Goal: Task Accomplishment & Management: Manage account settings

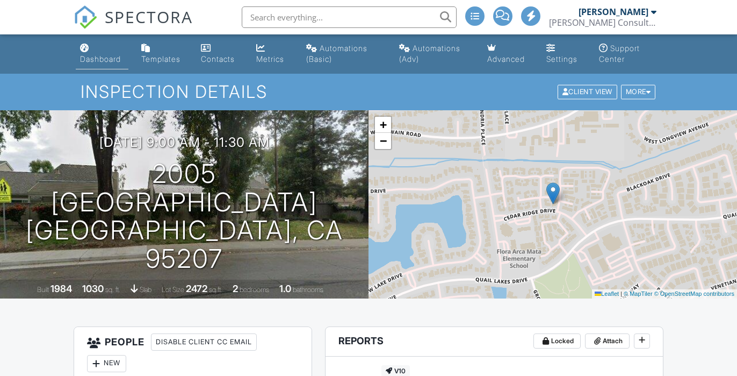
click at [91, 60] on div "Dashboard" at bounding box center [100, 58] width 41 height 9
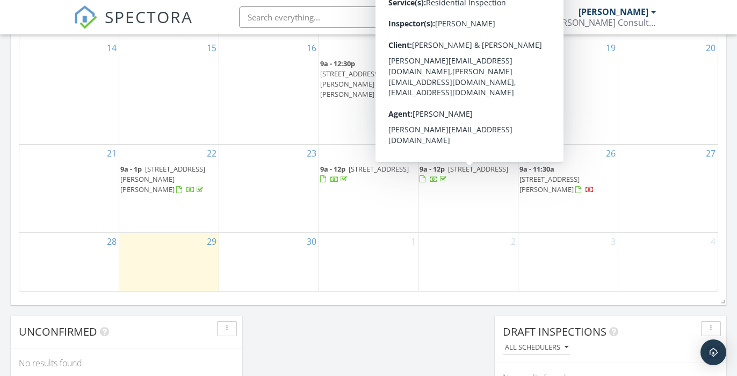
scroll to position [708, 0]
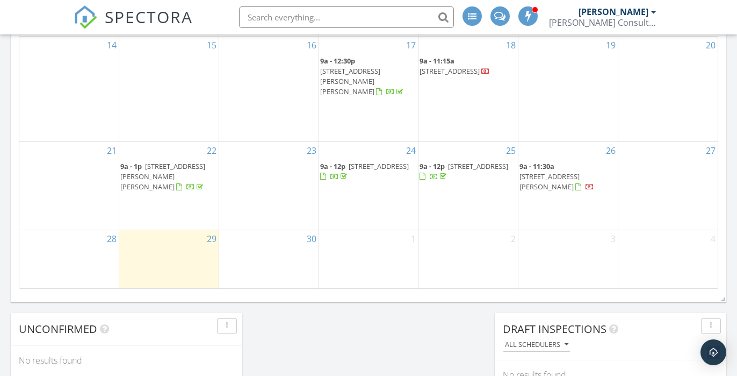
click at [159, 172] on span "1005 W Benjamin Holt Dr, Stockton 95207" at bounding box center [162, 176] width 85 height 30
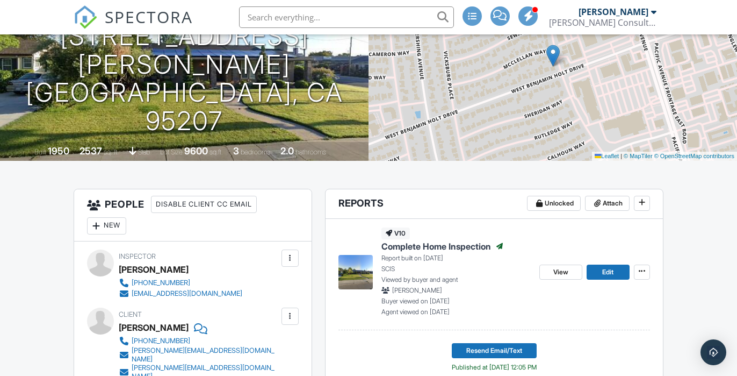
scroll to position [233, 0]
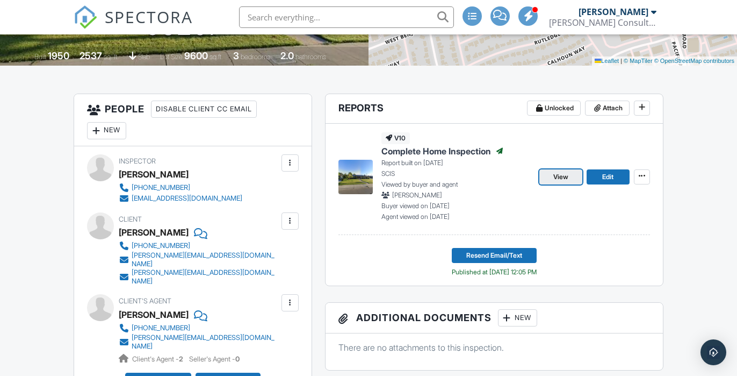
click at [552, 175] on link "View" at bounding box center [560, 176] width 43 height 15
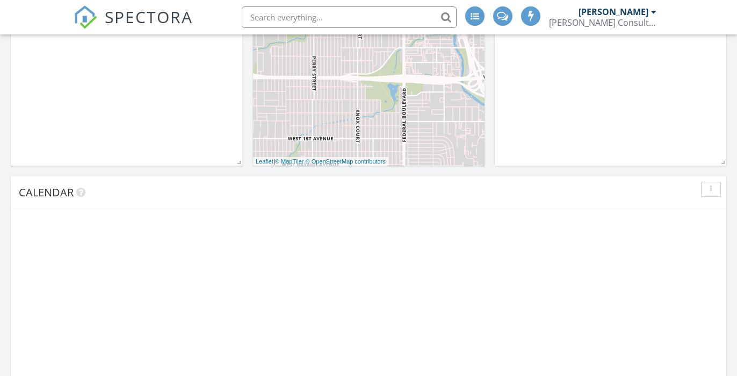
scroll to position [708, 0]
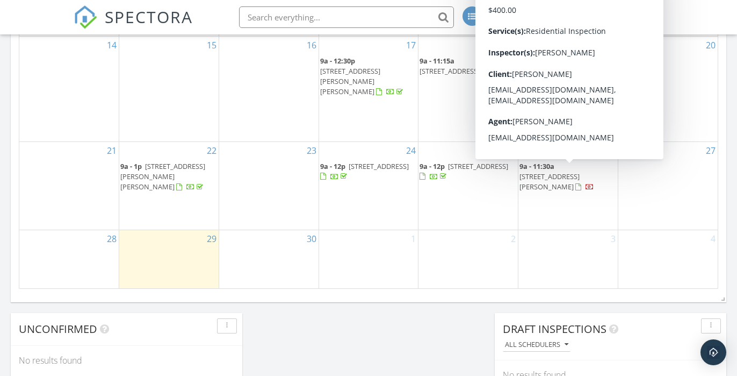
click at [564, 177] on span "[STREET_ADDRESS][PERSON_NAME]" at bounding box center [549, 181] width 60 height 20
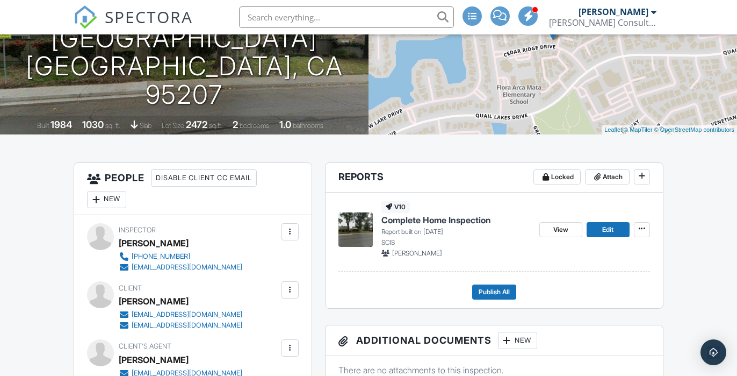
scroll to position [176, 0]
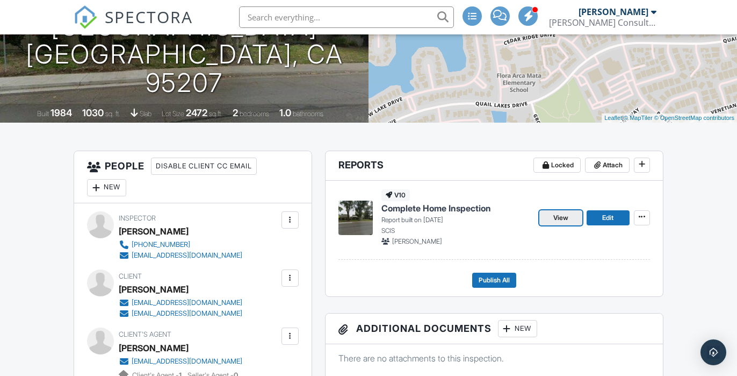
click at [564, 220] on span "View" at bounding box center [560, 217] width 15 height 11
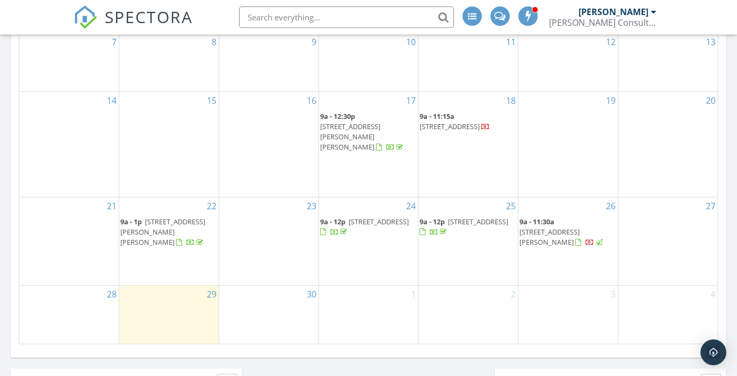
scroll to position [672, 0]
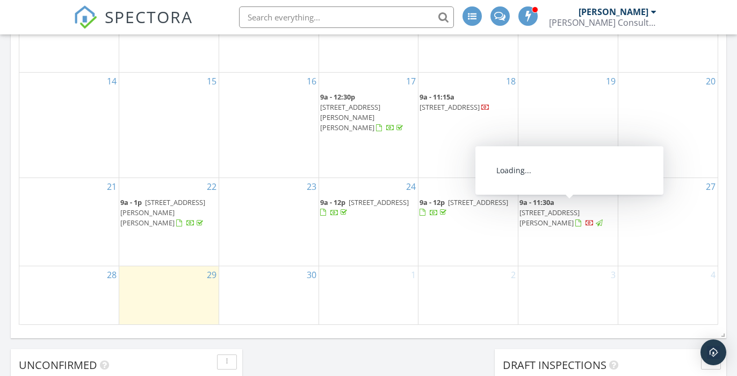
click at [594, 220] on div at bounding box center [590, 224] width 9 height 9
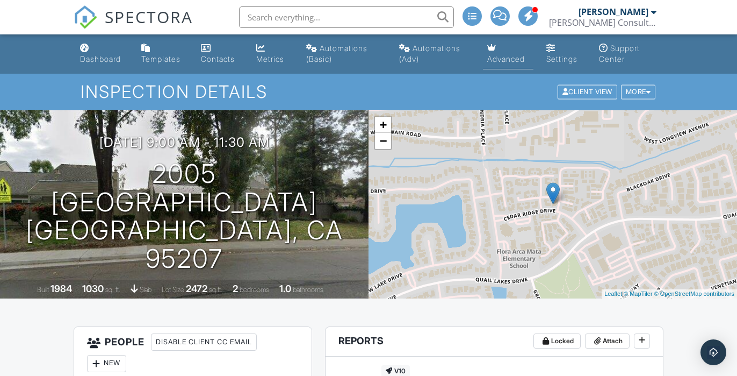
click at [497, 55] on div "Advanced" at bounding box center [506, 58] width 38 height 9
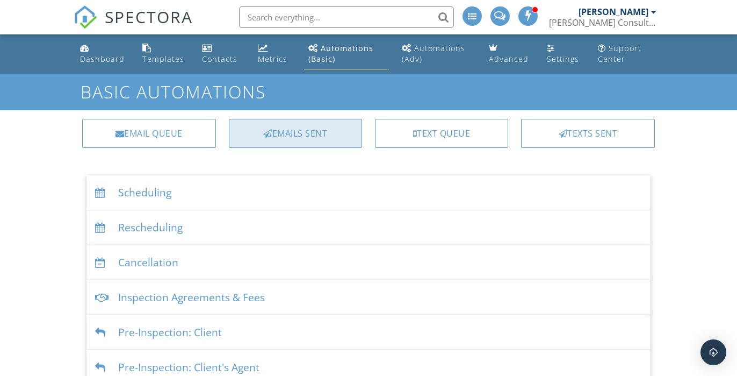
click at [277, 136] on div "Emails Sent" at bounding box center [295, 133] width 133 height 29
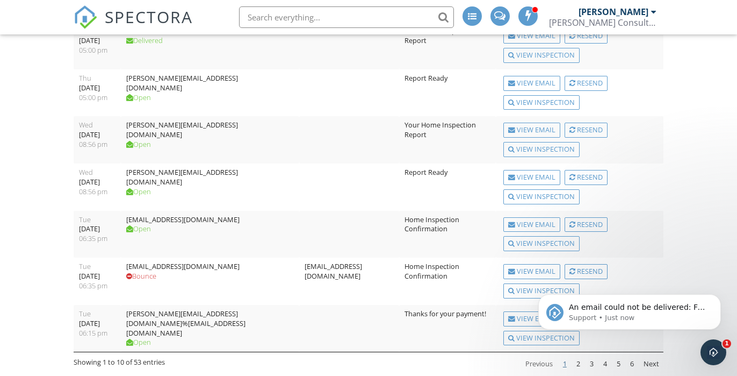
scroll to position [284, 0]
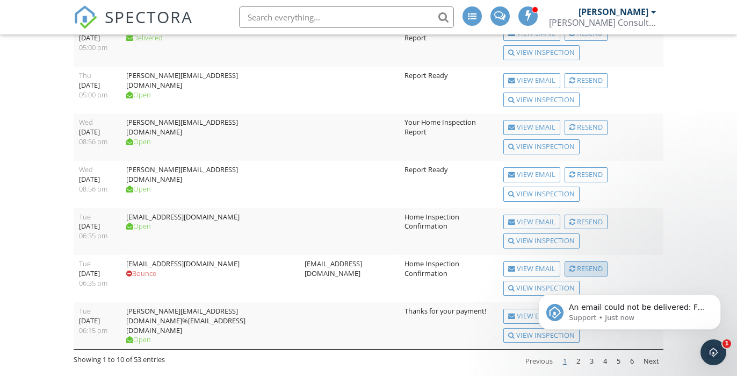
click at [586, 261] on div "Resend" at bounding box center [586, 268] width 43 height 15
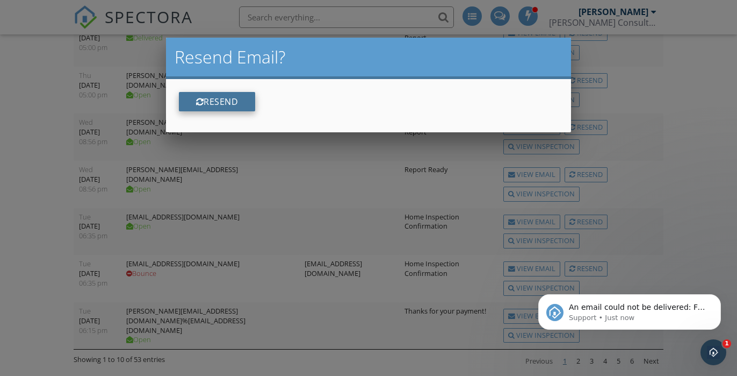
click at [209, 104] on button "Resend" at bounding box center [217, 101] width 77 height 19
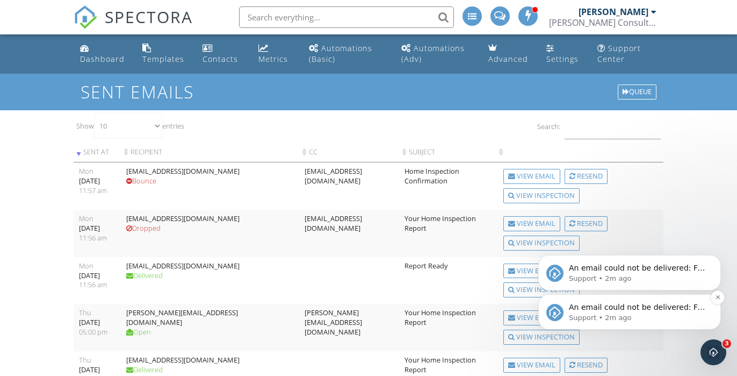
click at [632, 304] on span "An email could not be delivered: For more information, view Why emails don't ge…" at bounding box center [637, 317] width 136 height 30
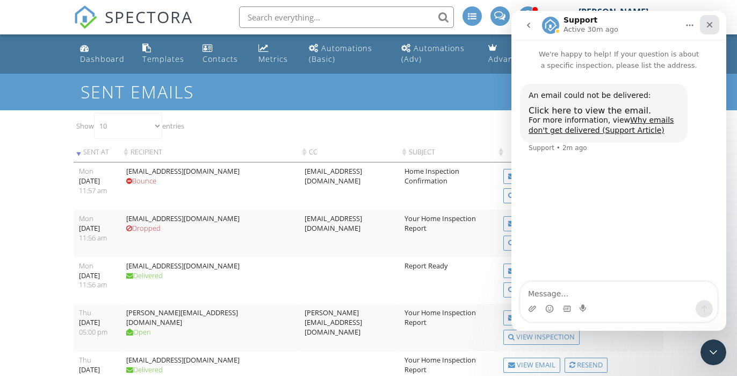
click at [712, 27] on icon "Close" at bounding box center [709, 24] width 9 height 9
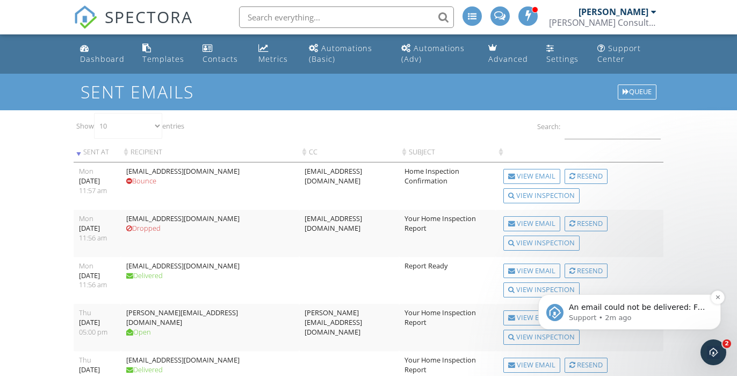
click at [680, 306] on span "An email could not be delivered: For more information, view Why emails don't ge…" at bounding box center [637, 317] width 136 height 30
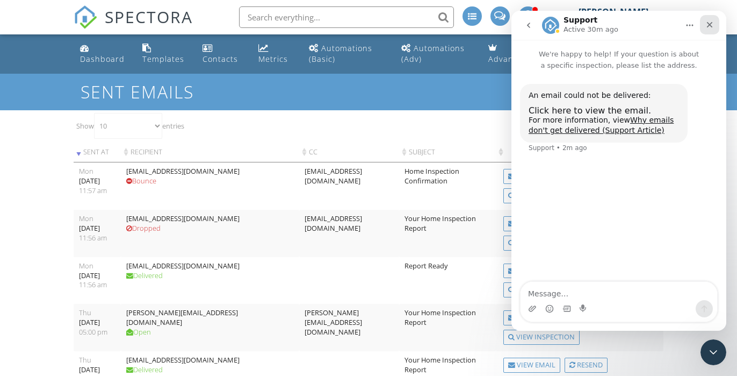
click at [708, 27] on icon "Close" at bounding box center [709, 24] width 9 height 9
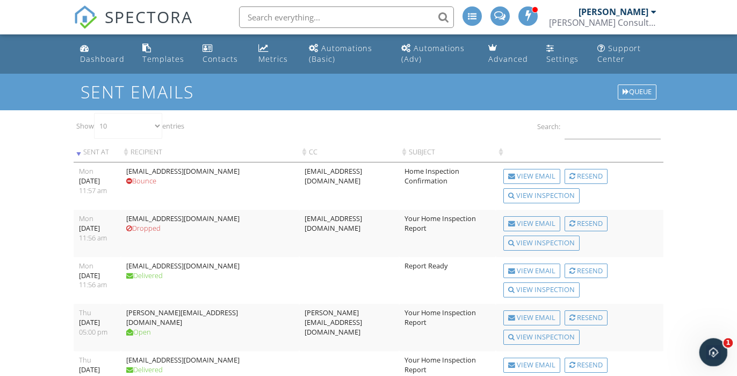
click at [715, 354] on icon "Open Intercom Messenger" at bounding box center [712, 351] width 18 height 18
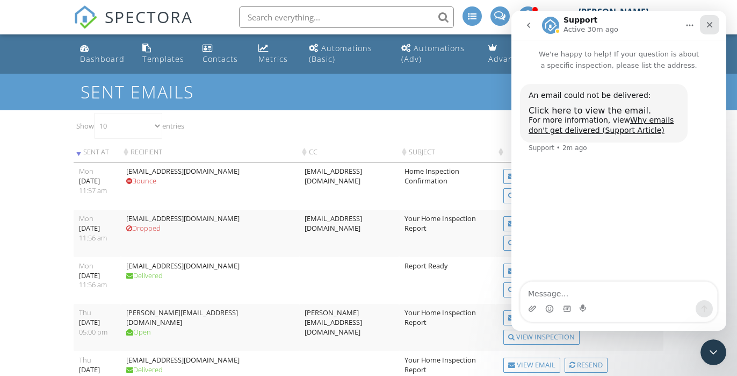
click at [709, 25] on icon "Close" at bounding box center [710, 25] width 6 height 6
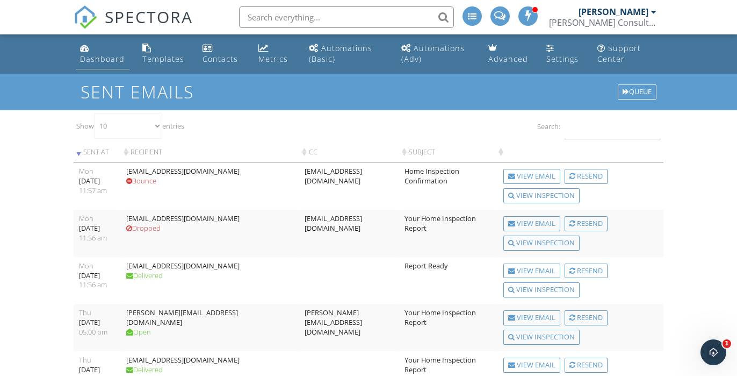
click at [104, 57] on div "Dashboard" at bounding box center [102, 59] width 45 height 10
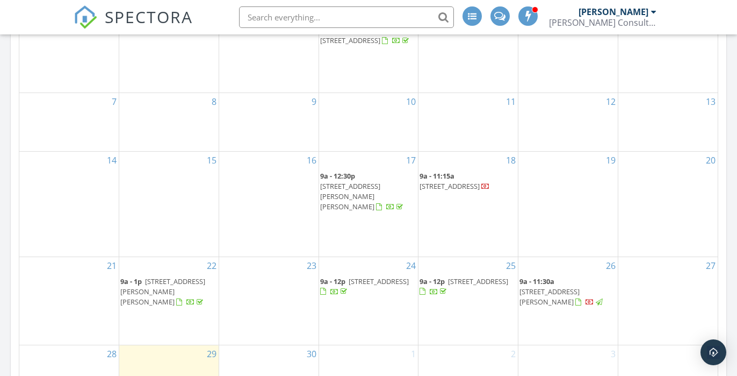
scroll to position [601, 0]
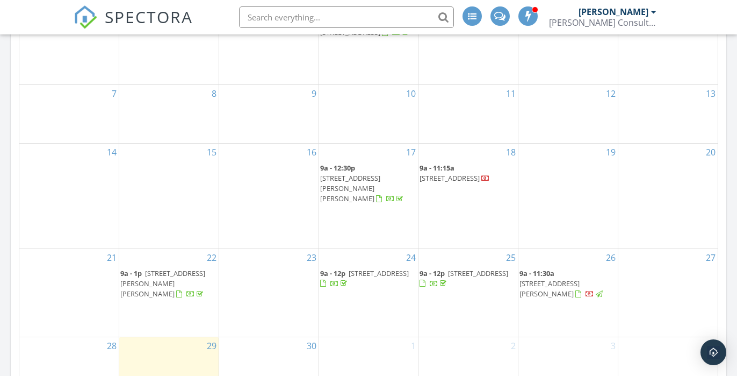
click at [588, 284] on span "9a - 11:30a [STREET_ADDRESS][PERSON_NAME]" at bounding box center [567, 284] width 97 height 32
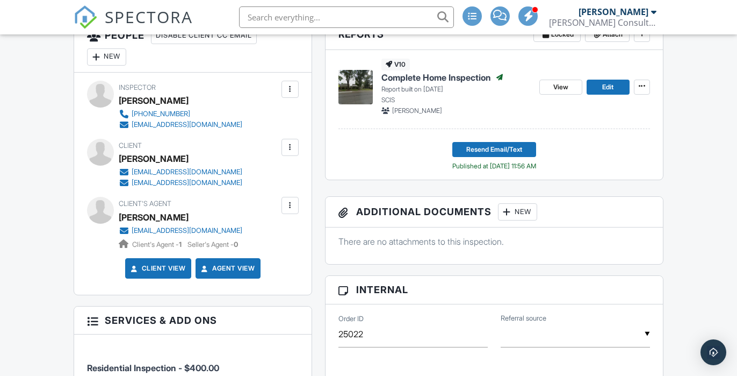
click at [195, 171] on div "[EMAIL_ADDRESS][DOMAIN_NAME]" at bounding box center [187, 172] width 111 height 9
click at [287, 146] on div at bounding box center [290, 147] width 11 height 11
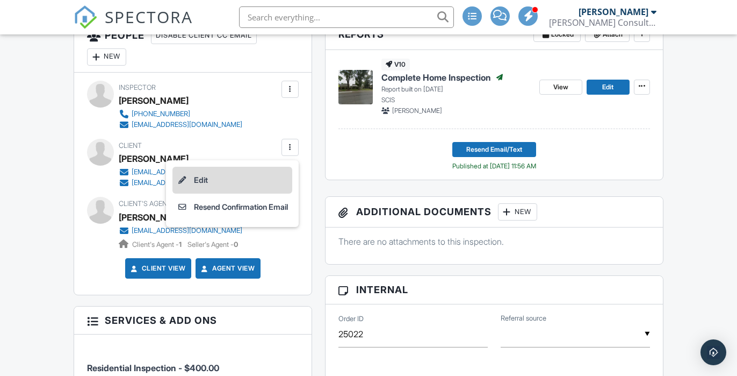
click at [196, 180] on li "Edit" at bounding box center [232, 180] width 120 height 27
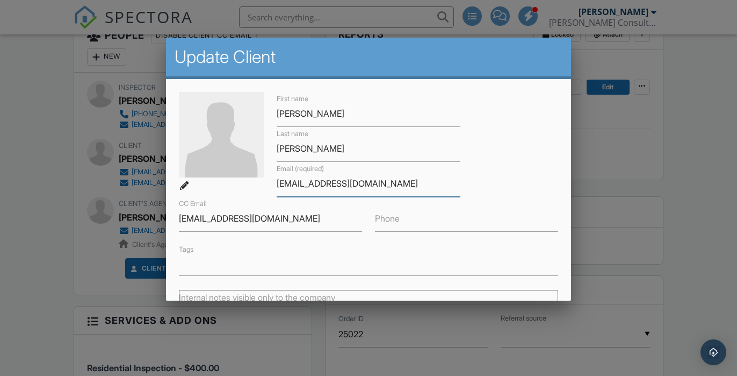
click at [357, 184] on input "[EMAIL_ADDRESS][DOMAIN_NAME]" at bounding box center [368, 183] width 183 height 26
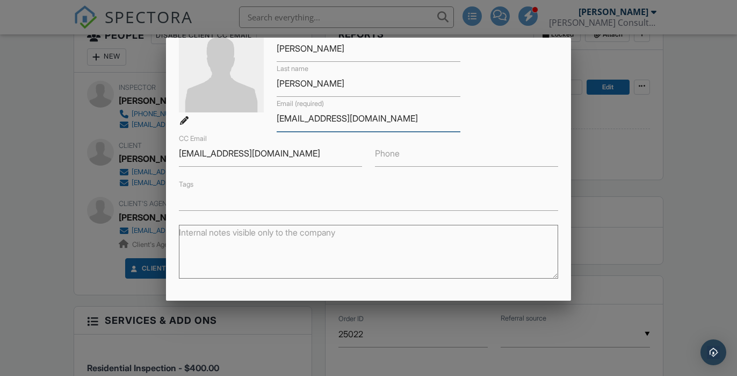
scroll to position [168, 0]
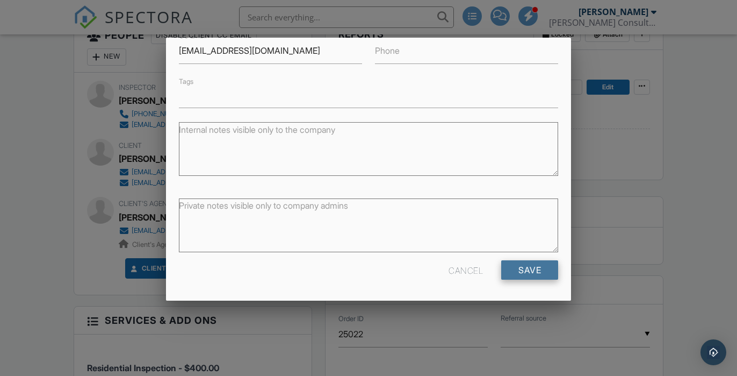
type input "[EMAIL_ADDRESS][DOMAIN_NAME]"
click at [538, 268] on input "Save" at bounding box center [529, 269] width 57 height 19
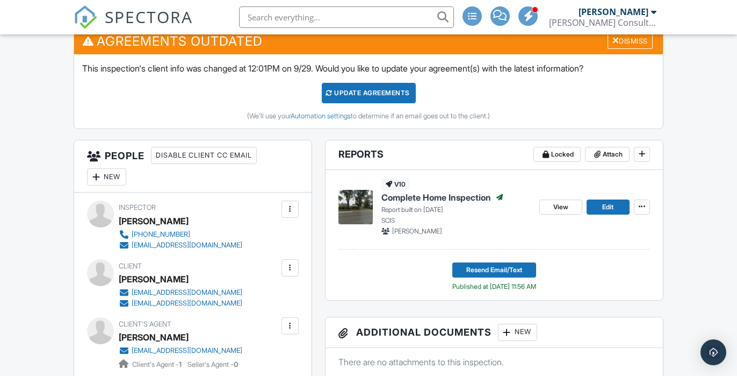
scroll to position [300, 0]
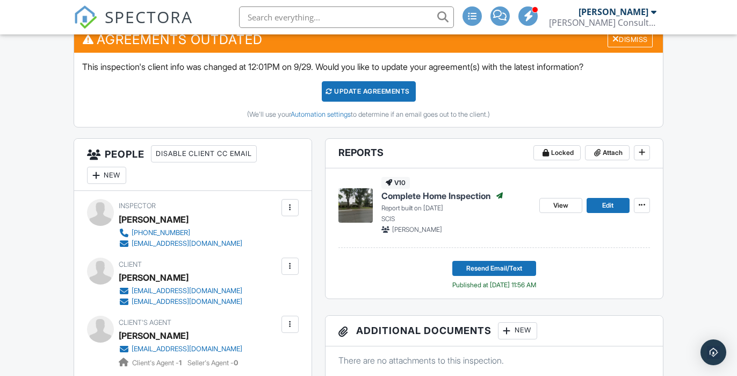
click at [372, 92] on div "Update Agreements" at bounding box center [369, 91] width 94 height 20
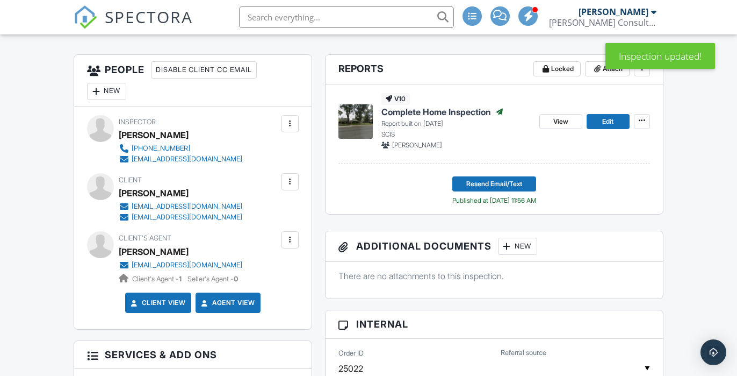
scroll to position [272, 0]
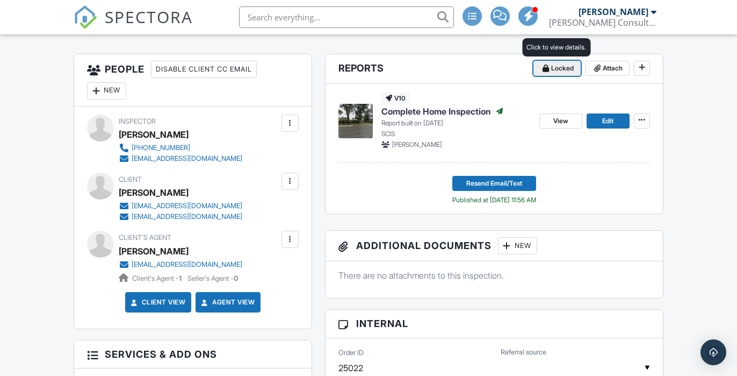
click at [557, 69] on span "Locked" at bounding box center [562, 68] width 23 height 11
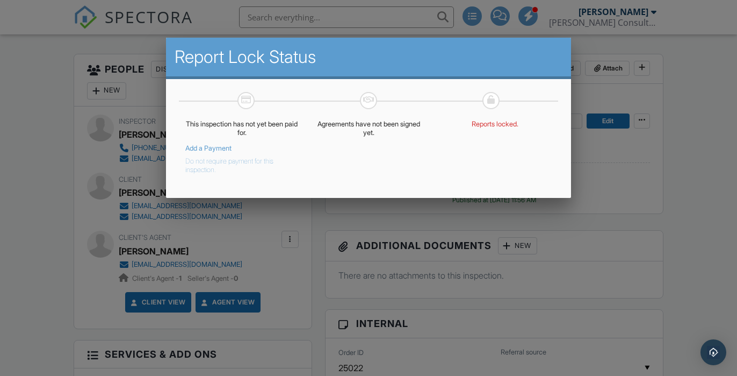
click at [210, 161] on button "Do not require payment for this inspection." at bounding box center [234, 163] width 98 height 21
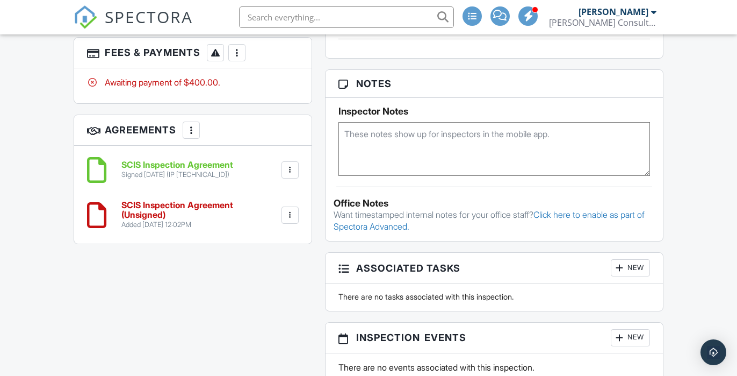
scroll to position [698, 0]
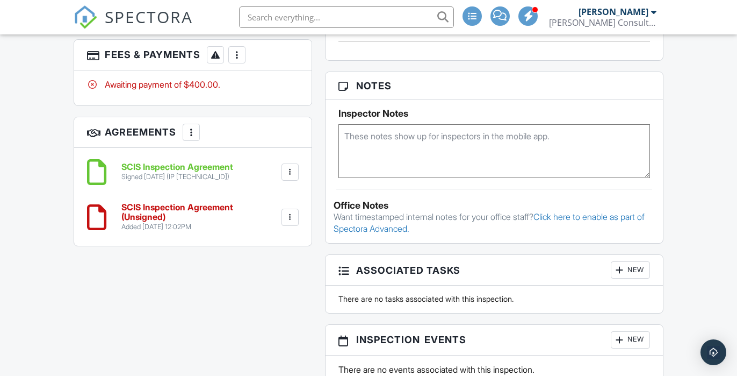
click at [288, 216] on div at bounding box center [290, 217] width 11 height 11
click at [262, 299] on li "Delete" at bounding box center [261, 300] width 61 height 27
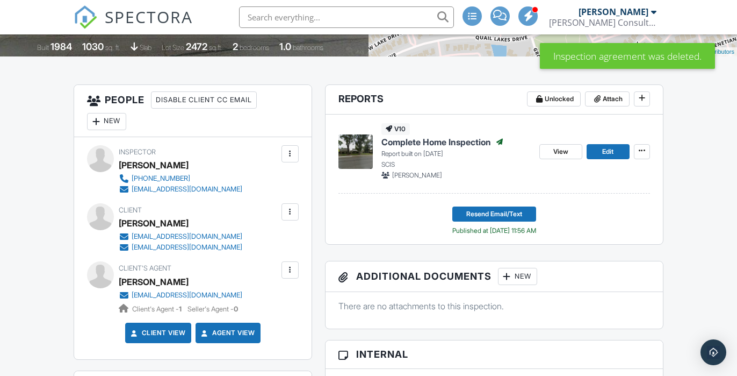
scroll to position [240, 0]
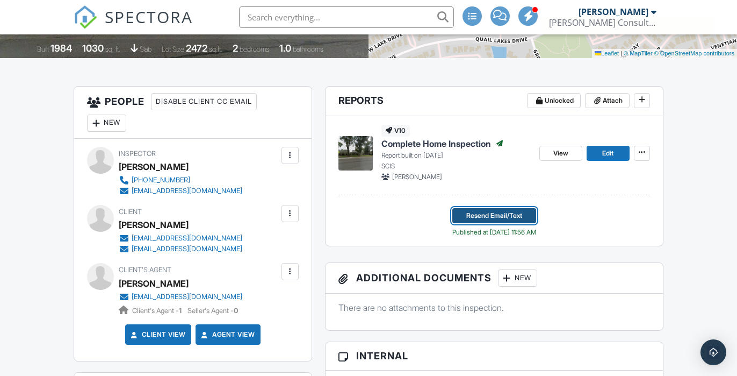
click at [474, 214] on span "Resend Email/Text" at bounding box center [494, 215] width 56 height 11
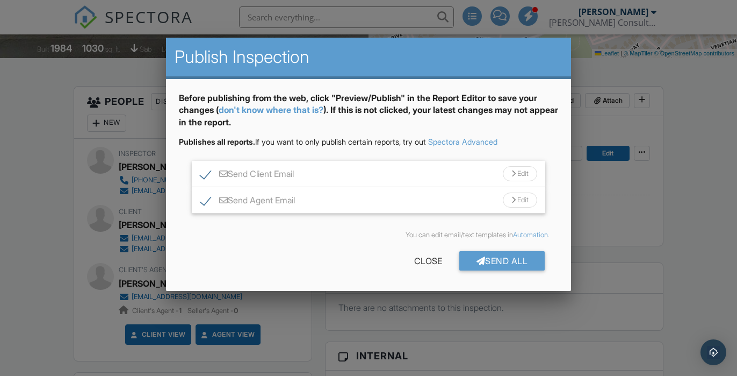
click at [210, 202] on label "Send Agent Email" at bounding box center [247, 201] width 95 height 13
checkbox input "false"
click at [509, 258] on div "Send All" at bounding box center [502, 260] width 86 height 19
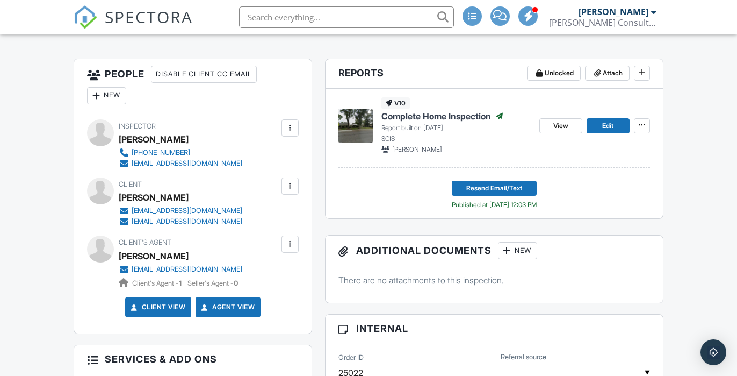
scroll to position [269, 0]
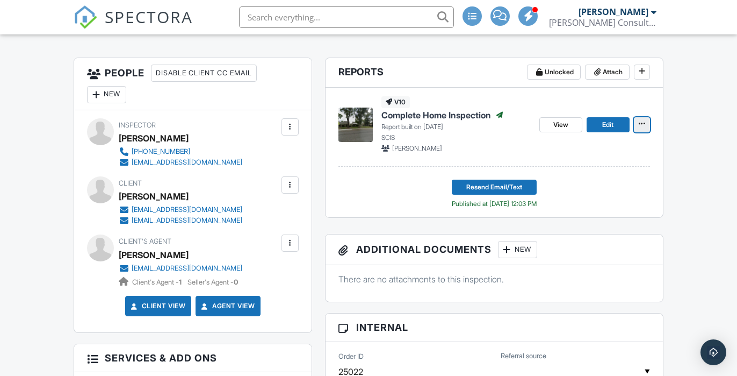
click at [641, 121] on icon at bounding box center [642, 124] width 6 height 8
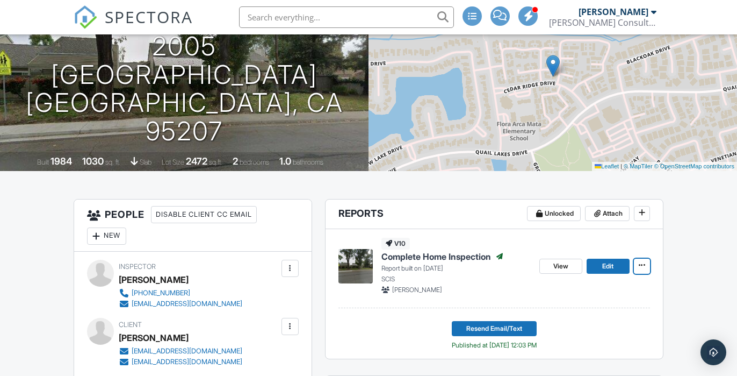
scroll to position [0, 0]
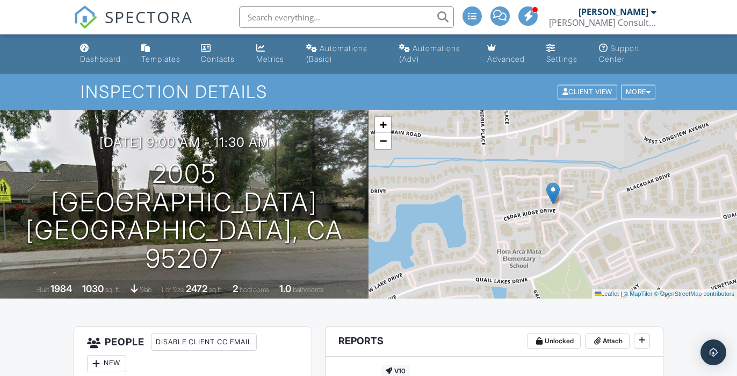
click at [304, 13] on input "text" at bounding box center [346, 16] width 215 height 21
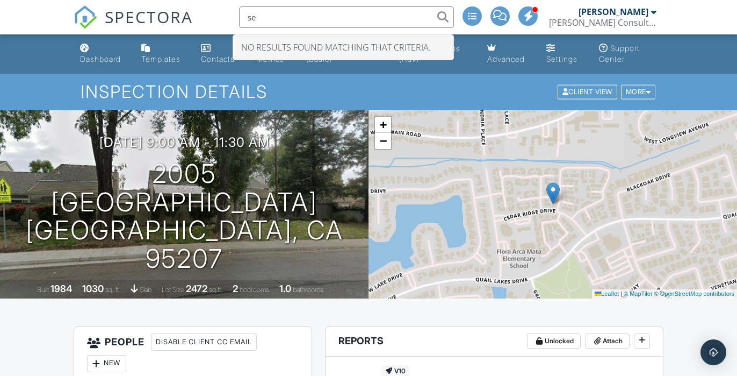
type input "s"
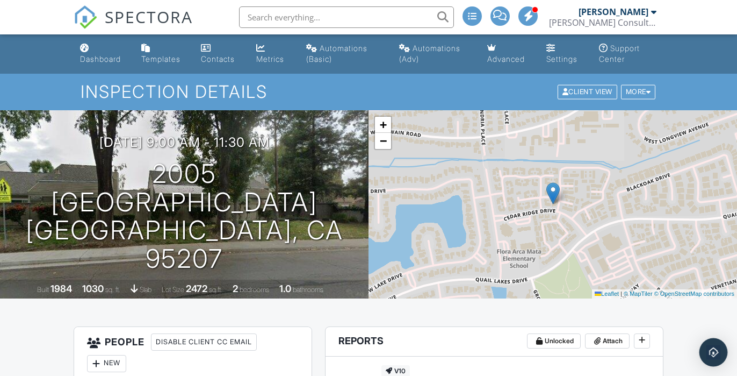
click at [714, 357] on img "Open Intercom Messenger" at bounding box center [713, 352] width 14 height 14
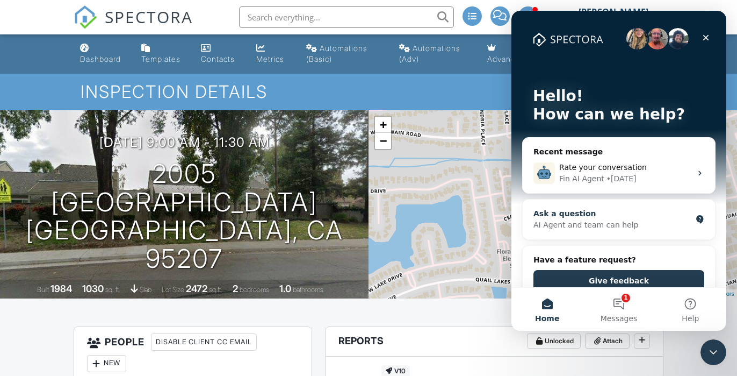
click at [612, 221] on div "AI Agent and team can help" at bounding box center [612, 224] width 158 height 11
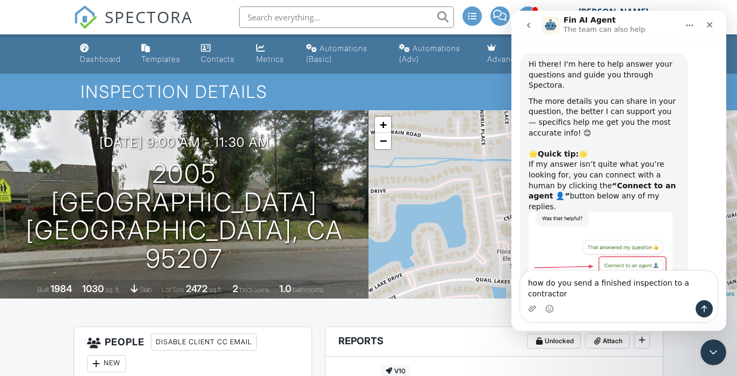
type textarea "how do you send a finished inspection to a contractor?"
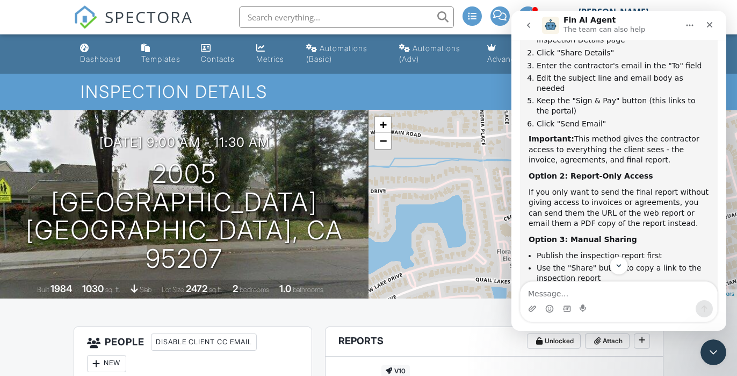
scroll to position [387, 0]
click at [709, 22] on icon "Close" at bounding box center [709, 24] width 9 height 9
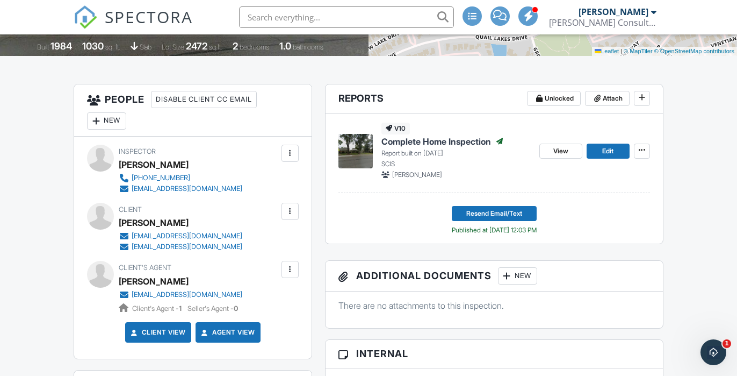
scroll to position [218, 0]
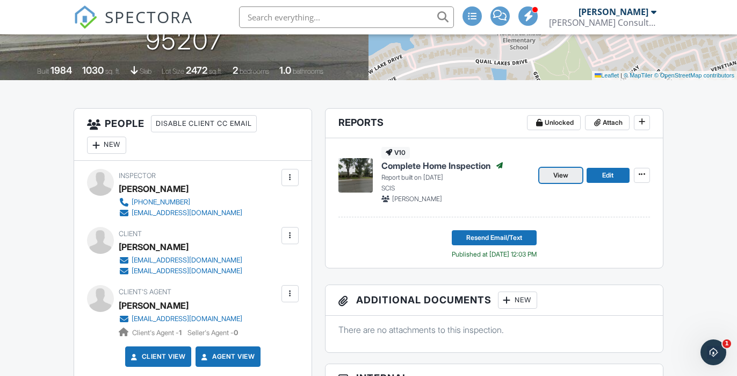
click at [565, 178] on span "View" at bounding box center [560, 175] width 15 height 11
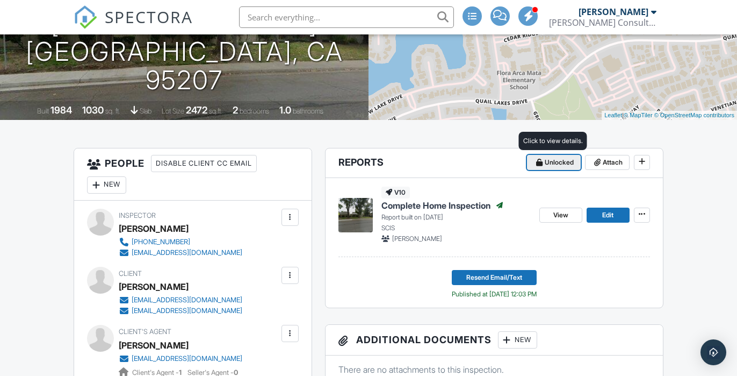
click at [552, 159] on span "Unlocked" at bounding box center [559, 162] width 29 height 11
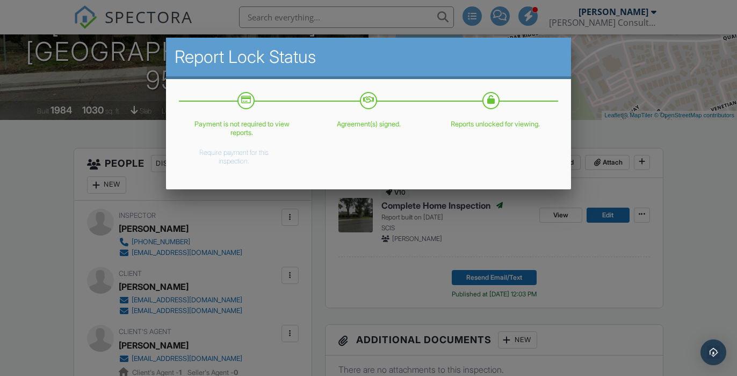
click at [245, 151] on button "Require payment for this inspection." at bounding box center [234, 154] width 98 height 21
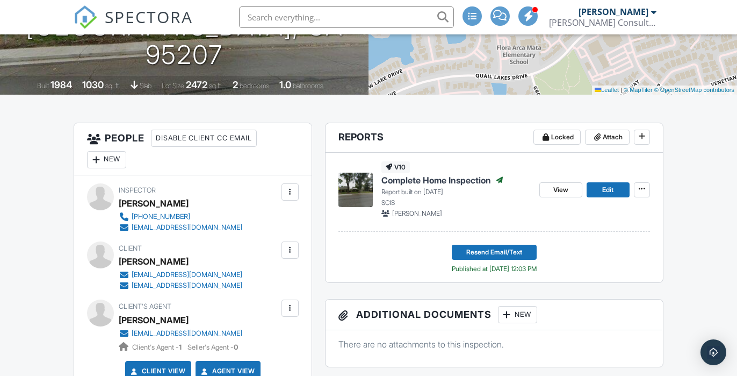
scroll to position [200, 0]
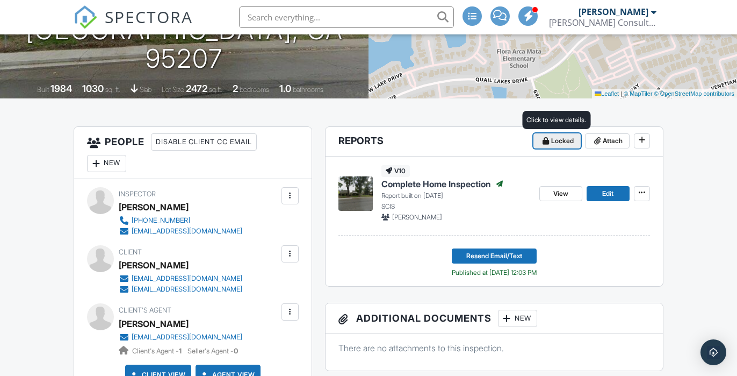
click at [561, 141] on span "Locked" at bounding box center [562, 140] width 23 height 11
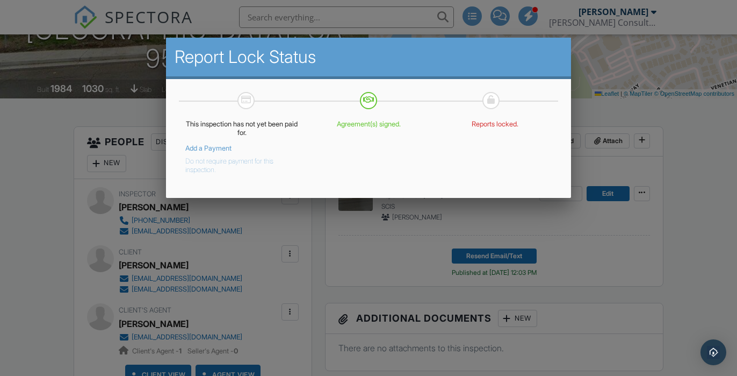
click at [216, 163] on button "Do not require payment for this inspection." at bounding box center [234, 163] width 98 height 21
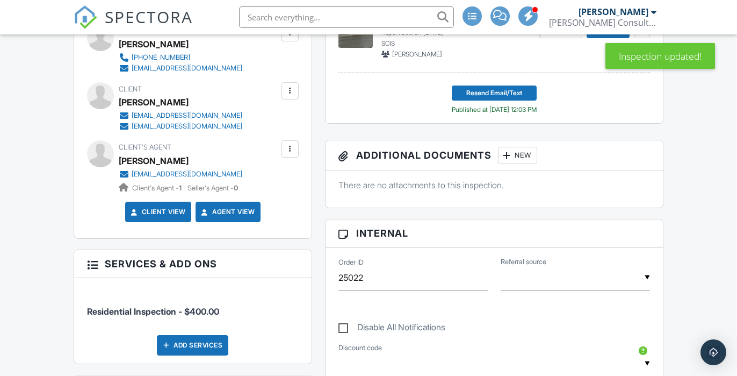
scroll to position [366, 0]
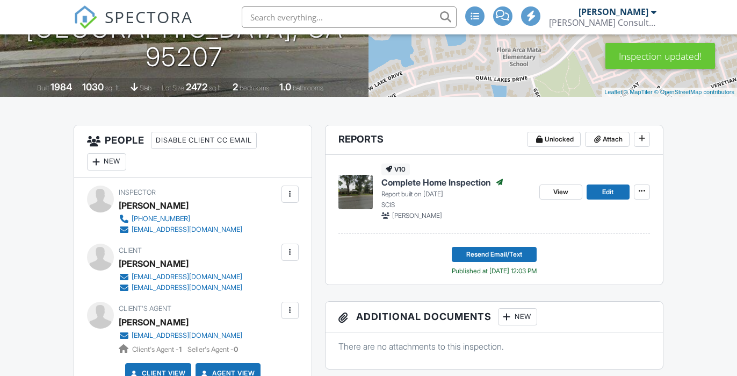
scroll to position [200, 0]
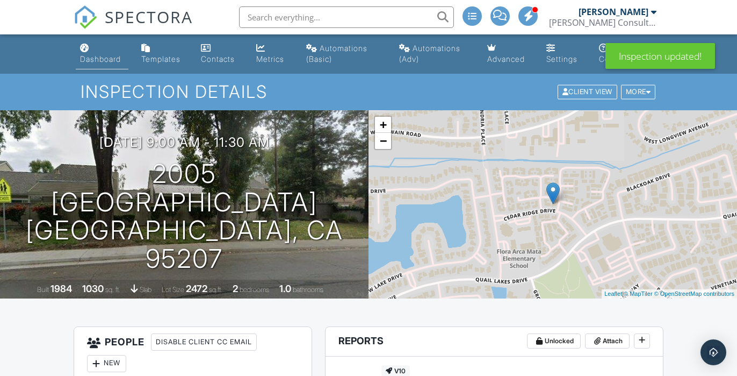
click at [96, 57] on div "Dashboard" at bounding box center [100, 58] width 41 height 9
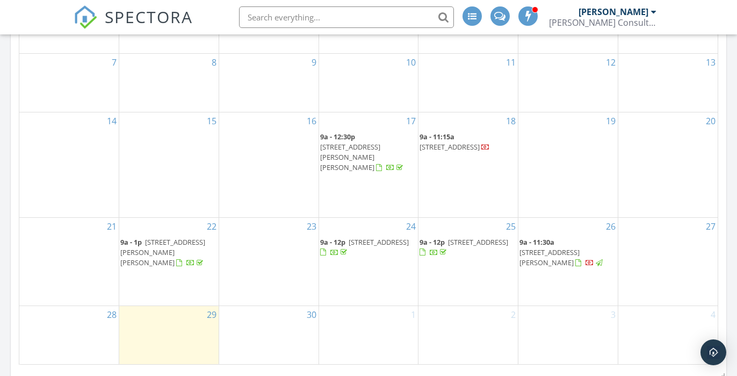
scroll to position [639, 0]
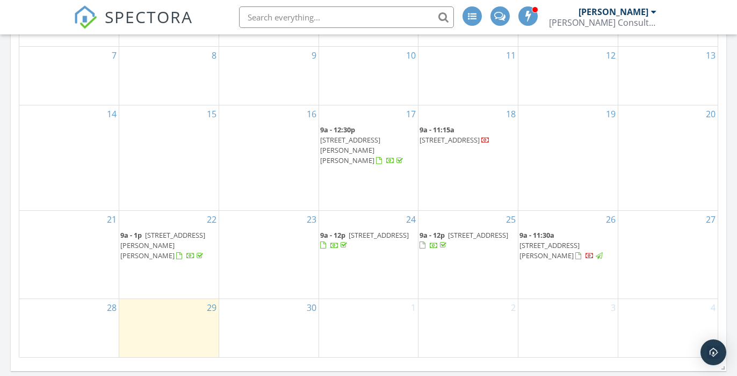
click at [176, 240] on span "1005 W Benjamin Holt Dr, Stockton 95207" at bounding box center [162, 245] width 85 height 30
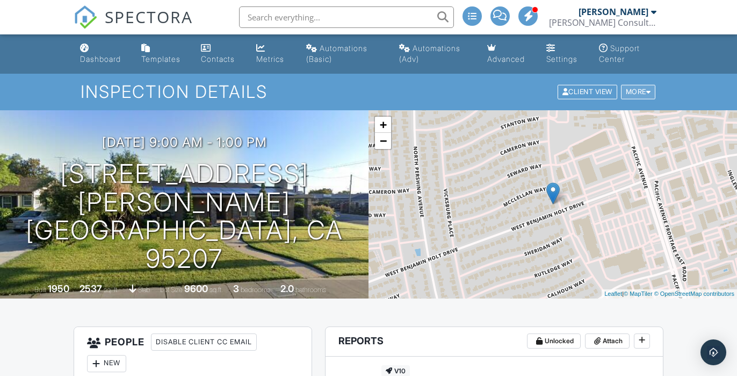
click at [655, 93] on div "More" at bounding box center [638, 92] width 35 height 15
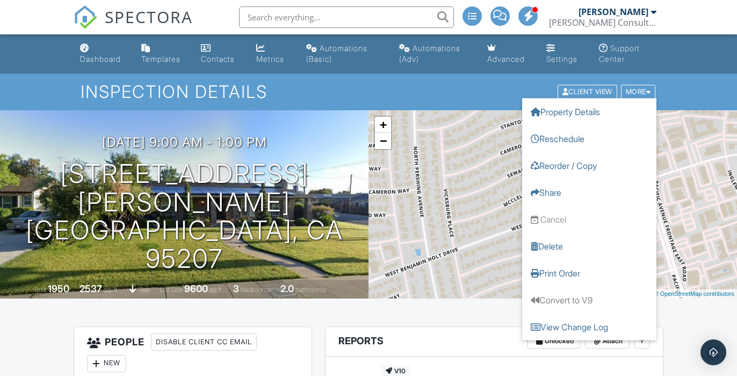
click at [706, 67] on ul "Dashboard Templates Contacts Metrics Automations (Basic) Automations (Adv) Adva…" at bounding box center [368, 53] width 737 height 39
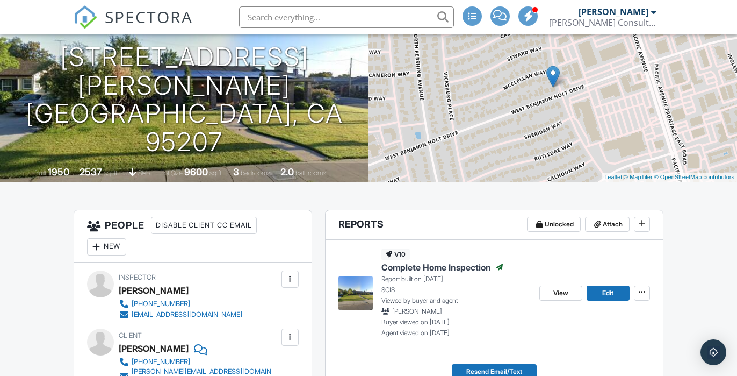
scroll to position [118, 0]
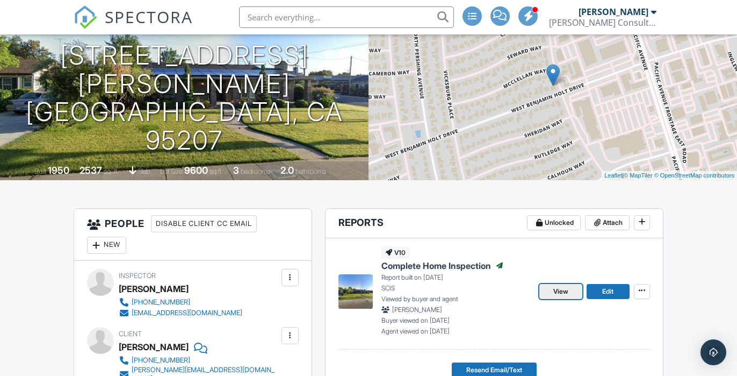
click at [563, 286] on span "View" at bounding box center [560, 291] width 15 height 11
